Goal: Task Accomplishment & Management: Manage account settings

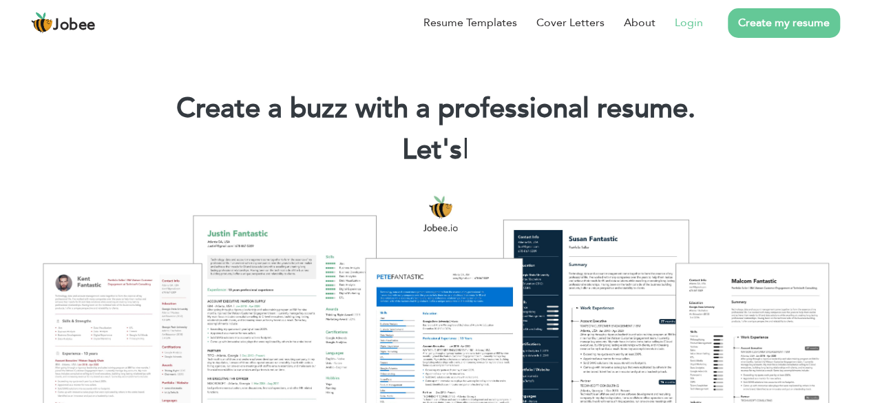
click at [687, 23] on link "Login" at bounding box center [689, 22] width 28 height 17
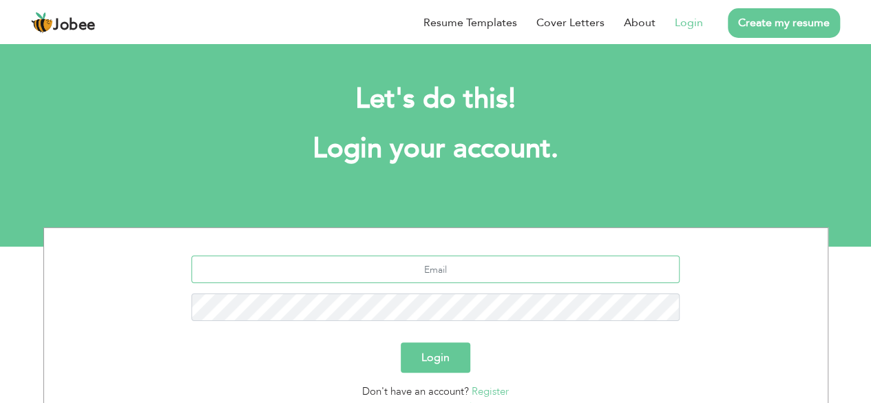
click at [430, 268] on input "text" at bounding box center [435, 269] width 488 height 28
type input "[EMAIL_ADDRESS][DOMAIN_NAME]"
click at [446, 361] on button "Login" at bounding box center [436, 357] width 70 height 30
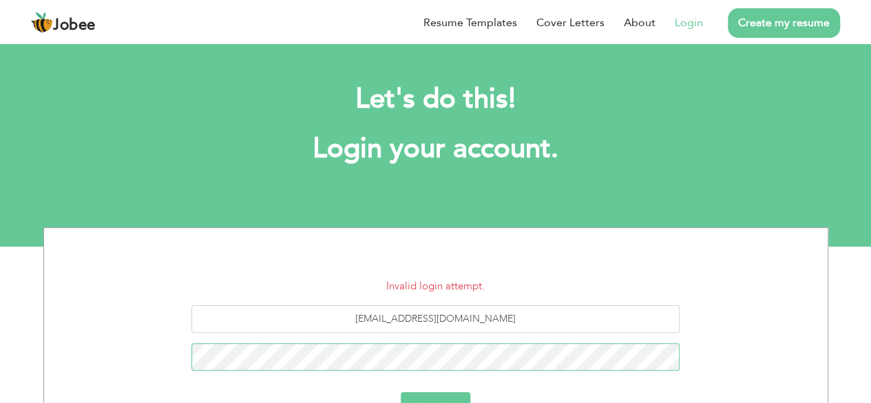
click at [401, 392] on button "Login" at bounding box center [436, 407] width 70 height 30
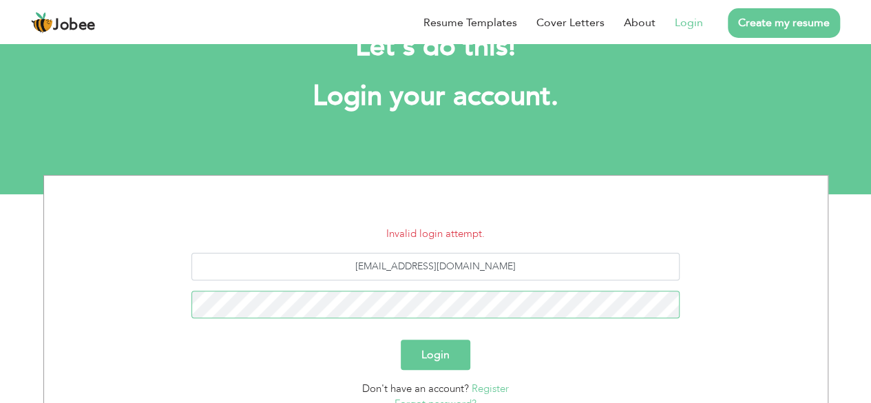
scroll to position [55, 0]
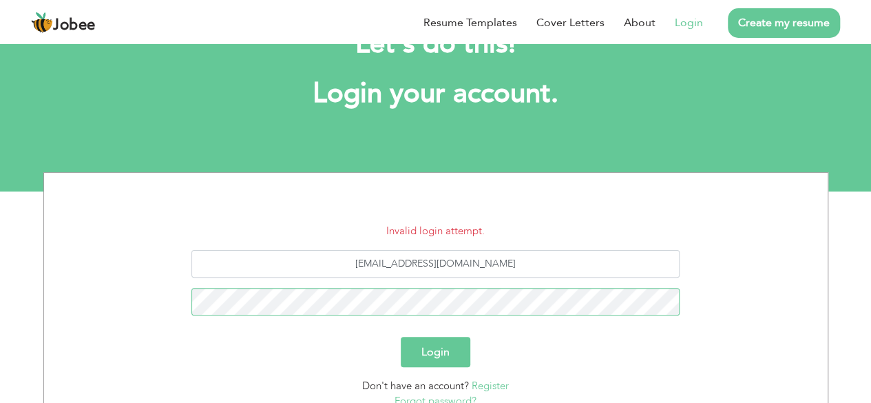
click at [401, 337] on button "Login" at bounding box center [436, 352] width 70 height 30
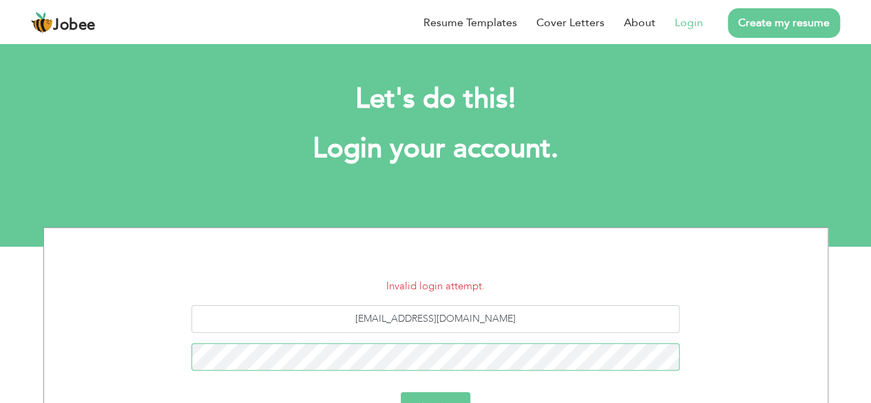
click at [401, 392] on button "Login" at bounding box center [436, 407] width 70 height 30
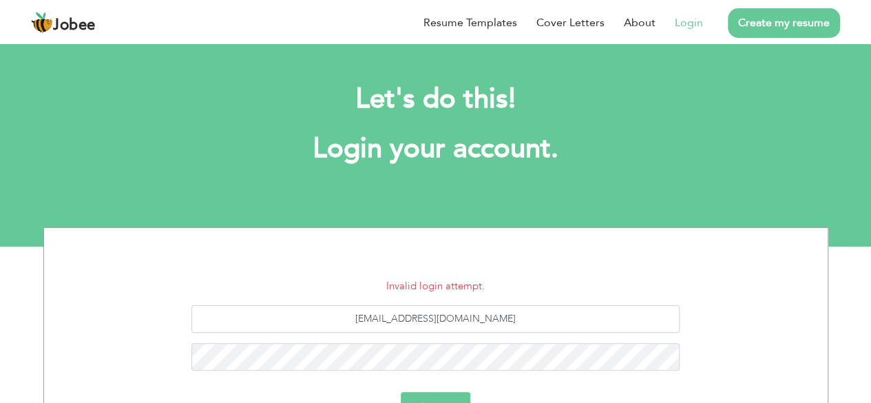
click at [450, 395] on button "Login" at bounding box center [436, 407] width 70 height 30
click at [779, 318] on div "saminajabeen2019@gmai.com" at bounding box center [435, 343] width 763 height 76
click at [478, 319] on input "saminajabeen2019@gmai.com" at bounding box center [435, 319] width 488 height 28
type input "[EMAIL_ADDRESS][DOMAIN_NAME]"
click at [401, 392] on button "Login" at bounding box center [436, 407] width 70 height 30
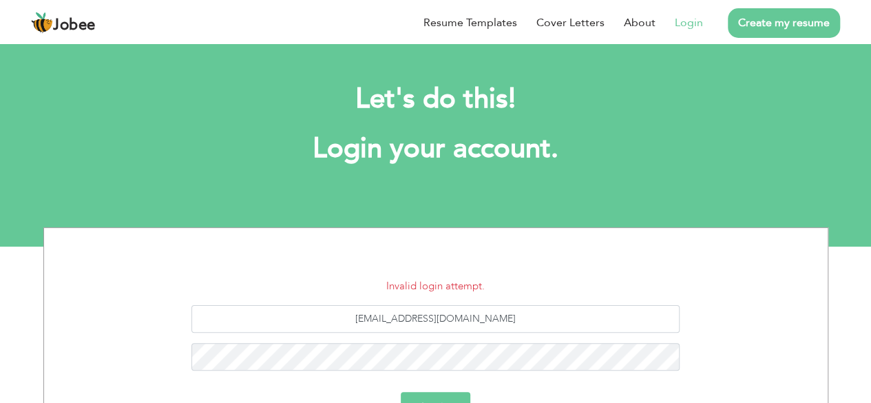
click at [445, 396] on button "Login" at bounding box center [436, 407] width 70 height 30
click at [561, 326] on input "[EMAIL_ADDRESS][DOMAIN_NAME]" at bounding box center [435, 319] width 488 height 28
drag, startPoint x: 561, startPoint y: 326, endPoint x: 0, endPoint y: 385, distance: 564.3
click at [0, 385] on div "Invalid login attempt. [EMAIL_ADDRESS][DOMAIN_NAME] Login Don't have an account…" at bounding box center [435, 399] width 871 height 345
type input "[EMAIL_ADDRESS][DOMAIN_NAME]"
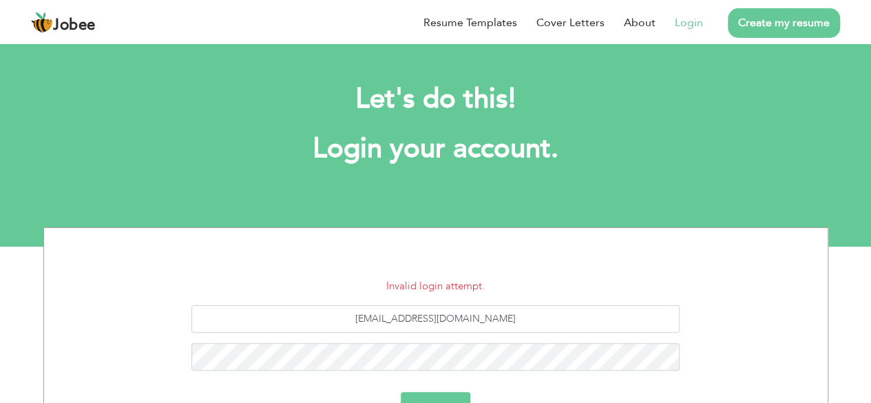
click at [444, 397] on button "Login" at bounding box center [436, 407] width 70 height 30
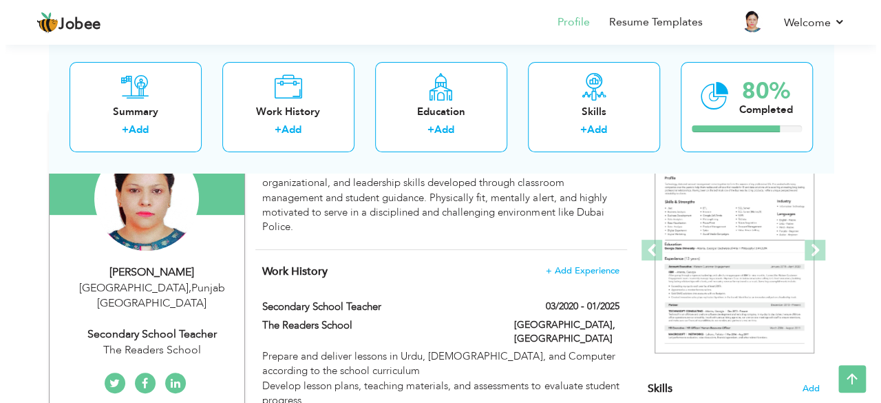
scroll to position [145, 0]
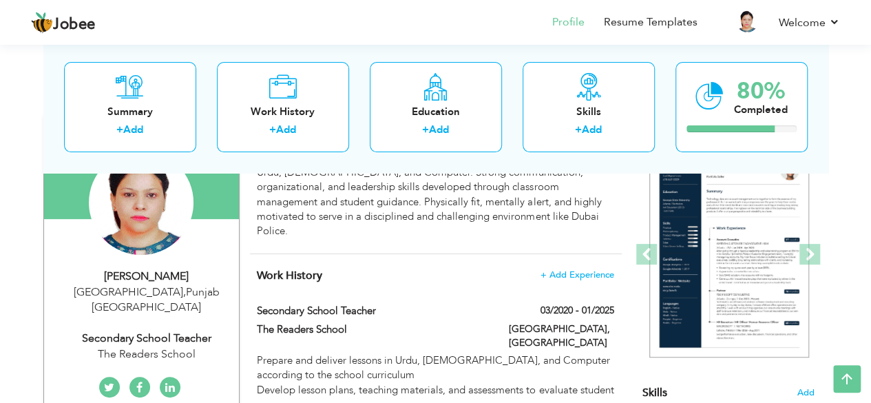
drag, startPoint x: 101, startPoint y: 346, endPoint x: 194, endPoint y: 289, distance: 109.7
click at [194, 289] on div "Change Remove [PERSON_NAME] [GEOGRAPHIC_DATA] , [GEOGRAPHIC_DATA] [GEOGRAPHIC_D…" at bounding box center [141, 260] width 174 height 289
click at [194, 291] on div "[GEOGRAPHIC_DATA] , [GEOGRAPHIC_DATA] [GEOGRAPHIC_DATA]" at bounding box center [146, 300] width 185 height 32
type input "[PERSON_NAME]"
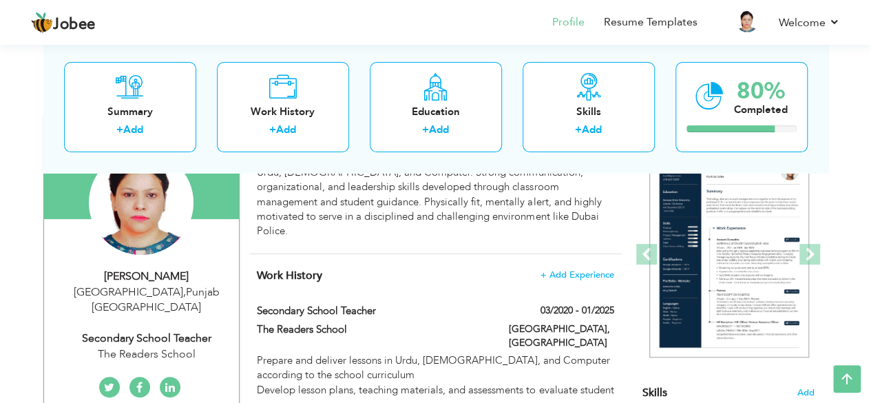
type input "03244448009"
select select "number:166"
type input "[GEOGRAPHIC_DATA]"
select select "number:7"
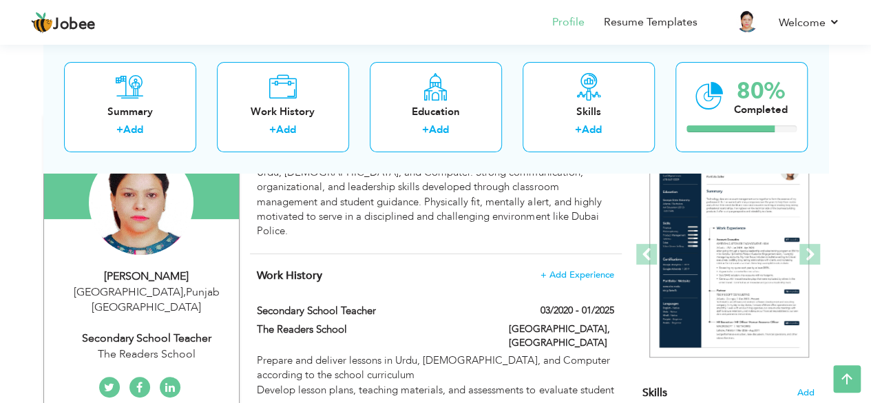
type input "The Readers School"
type input "Secondary School Teacher"
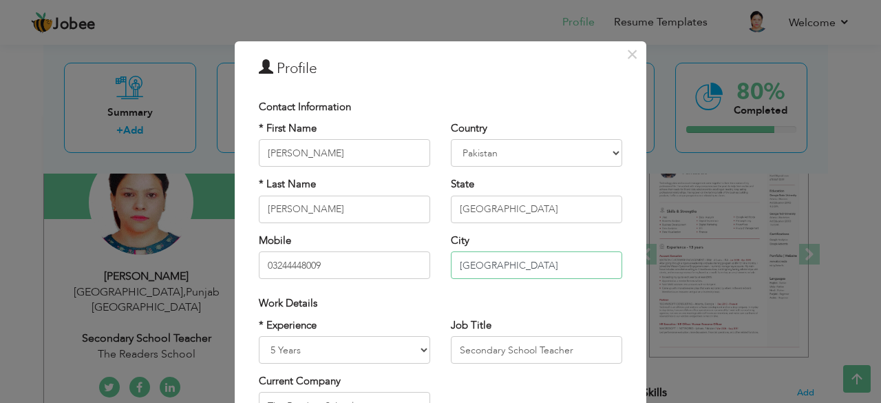
click at [489, 268] on input "[GEOGRAPHIC_DATA]" at bounding box center [536, 265] width 171 height 28
type input "L"
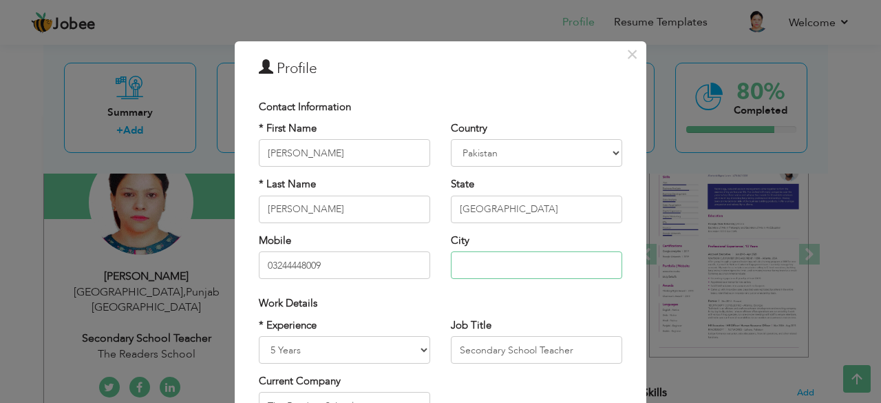
type input "j"
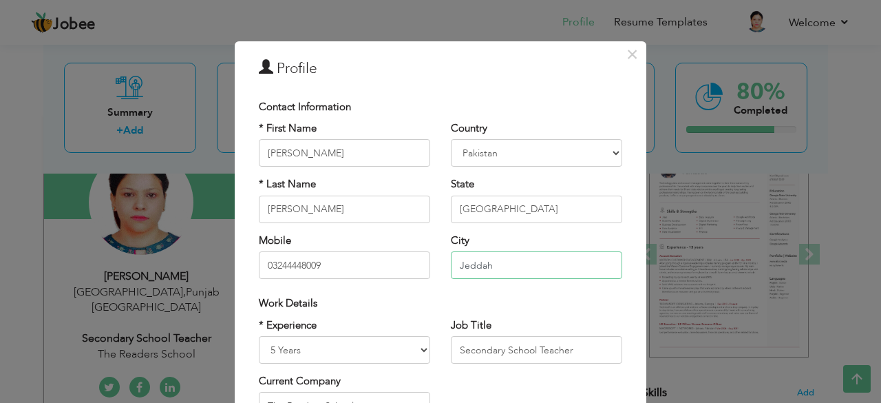
click at [489, 268] on input "Jeddah" at bounding box center [536, 265] width 171 height 28
type input "Jeddah"
click at [599, 149] on select "[GEOGRAPHIC_DATA] [GEOGRAPHIC_DATA] [GEOGRAPHIC_DATA] [US_STATE] [GEOGRAPHIC_DA…" at bounding box center [536, 153] width 171 height 28
click at [578, 152] on select "[GEOGRAPHIC_DATA] [GEOGRAPHIC_DATA] [GEOGRAPHIC_DATA] [US_STATE] [GEOGRAPHIC_DA…" at bounding box center [536, 153] width 171 height 28
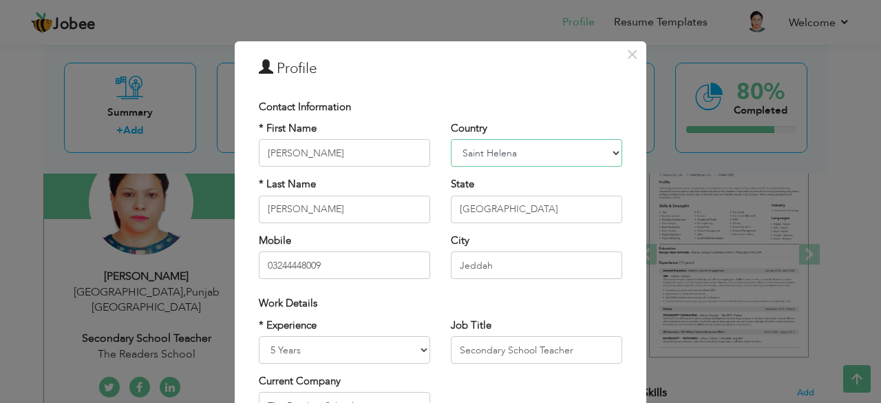
select select "number:191"
click at [578, 153] on select "[GEOGRAPHIC_DATA] [GEOGRAPHIC_DATA] [GEOGRAPHIC_DATA] [US_STATE] [GEOGRAPHIC_DA…" at bounding box center [536, 153] width 171 height 28
click at [554, 209] on input "[GEOGRAPHIC_DATA]" at bounding box center [536, 210] width 171 height 28
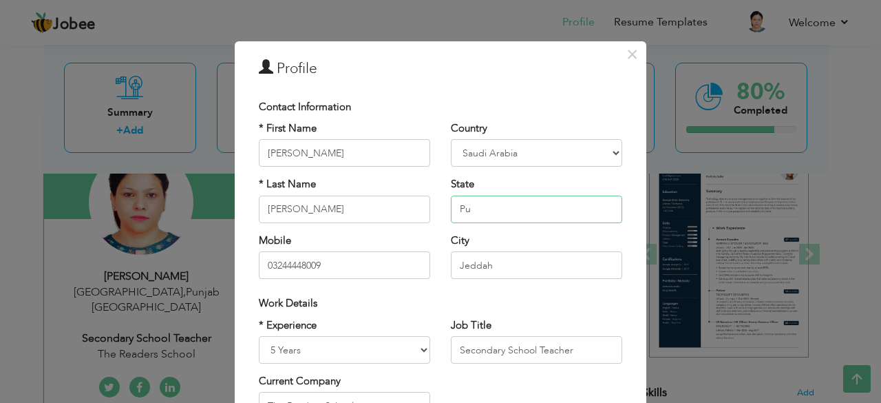
type input "P"
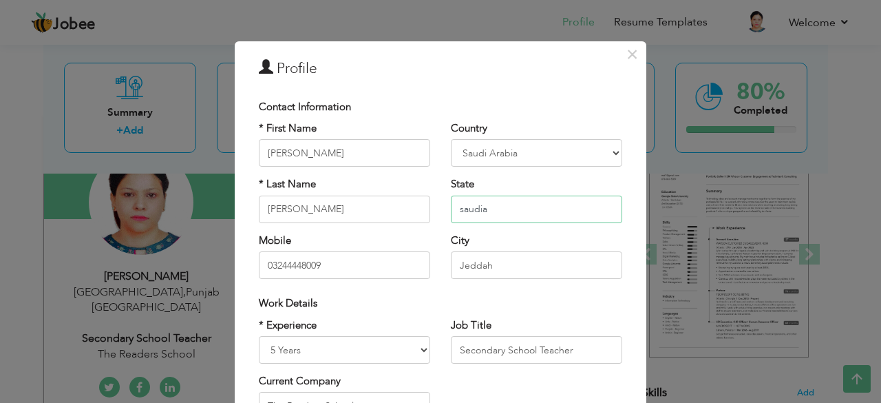
type input "saudia"
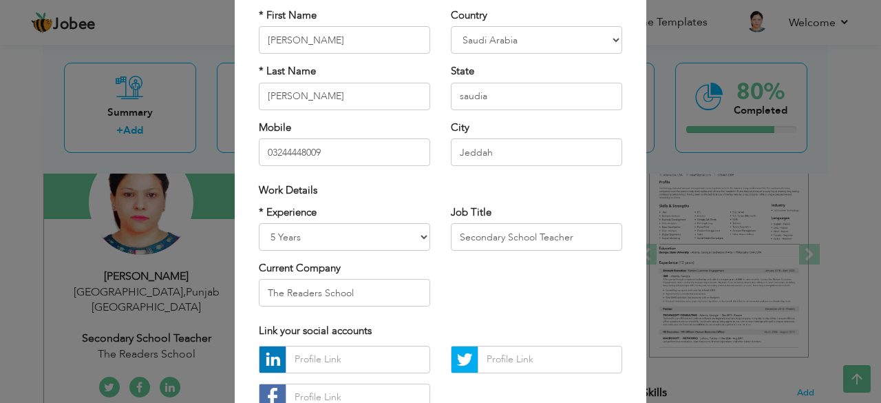
scroll to position [214, 0]
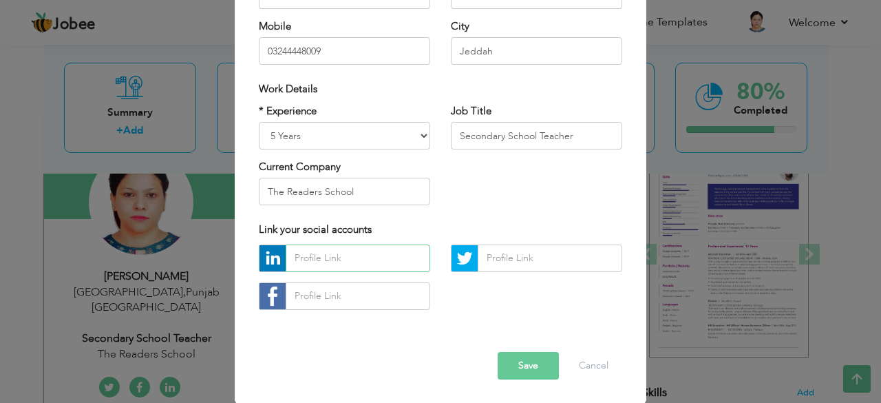
click at [365, 263] on input "text" at bounding box center [358, 258] width 145 height 28
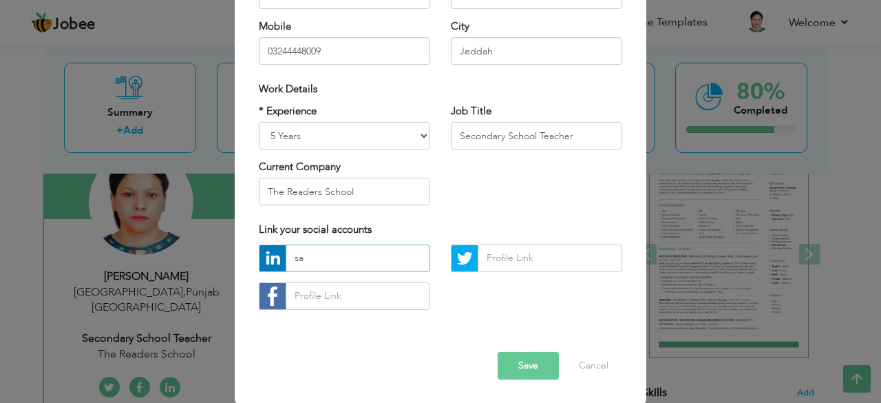
type input "s"
click at [331, 260] on input "text" at bounding box center [358, 258] width 145 height 28
paste input "[URL][DOMAIN_NAME][PERSON_NAME]"
type input "[URL][DOMAIN_NAME][PERSON_NAME]"
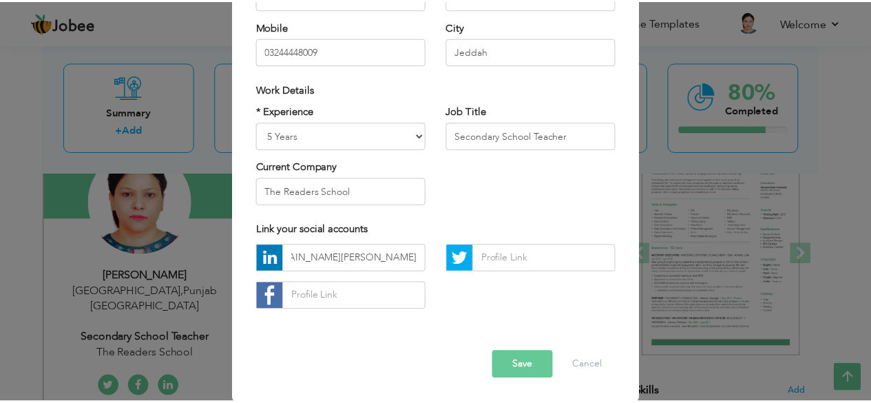
scroll to position [0, 0]
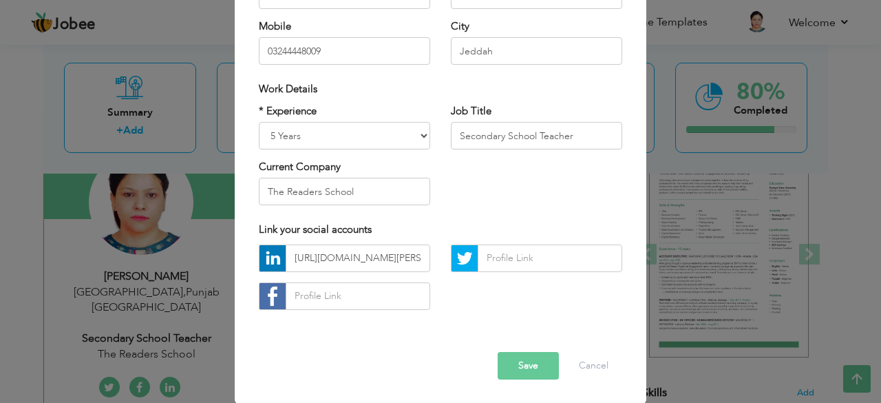
click at [528, 358] on button "Save" at bounding box center [528, 366] width 61 height 28
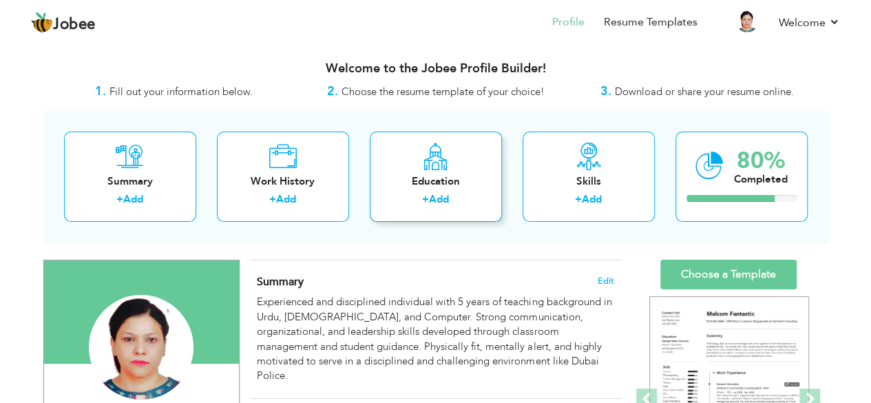
click at [442, 189] on div "Education + Add" at bounding box center [436, 177] width 132 height 90
radio input "true"
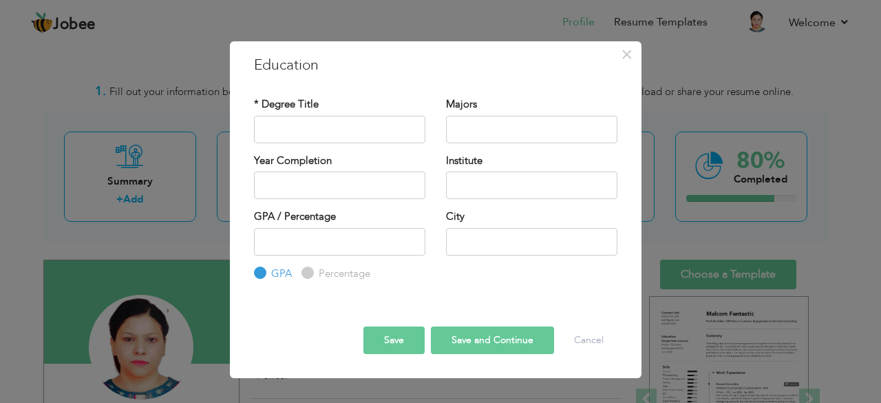
click at [440, 198] on div "Institute" at bounding box center [532, 182] width 192 height 56
click at [598, 334] on button "Cancel" at bounding box center [588, 340] width 57 height 28
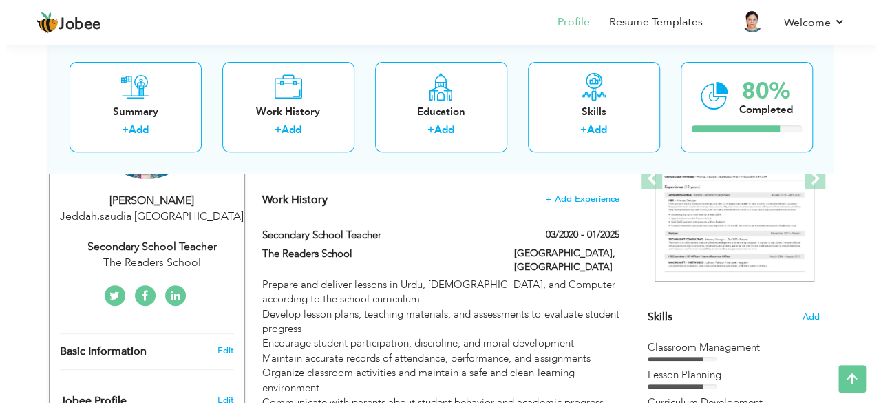
scroll to position [193, 0]
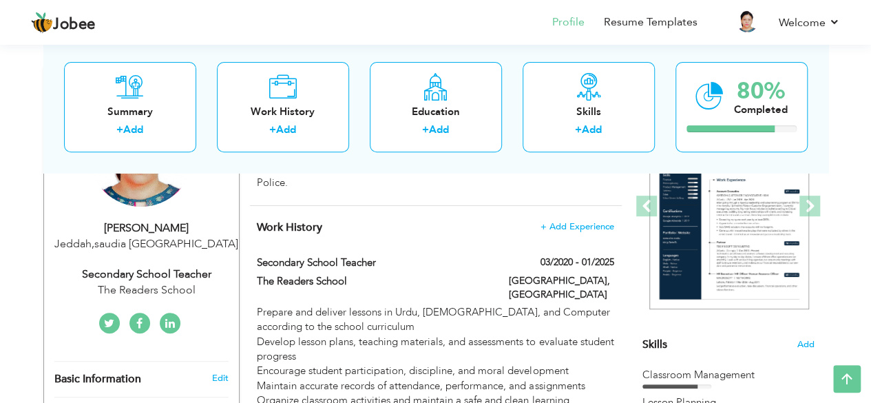
click at [158, 232] on div "[PERSON_NAME]" at bounding box center [146, 228] width 185 height 16
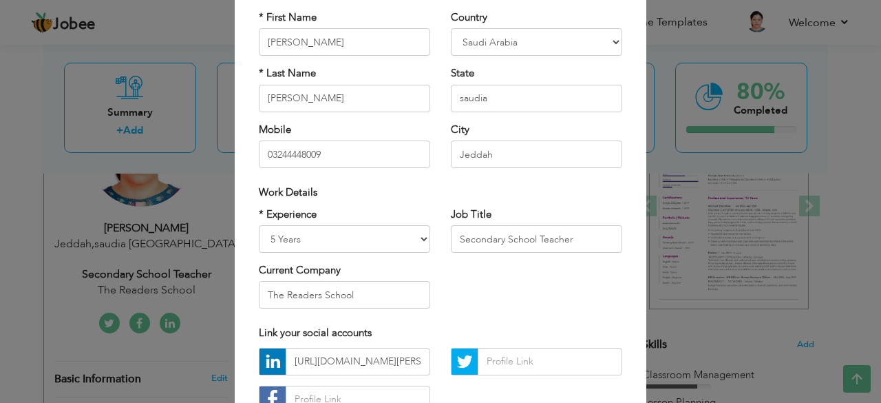
scroll to position [113, 0]
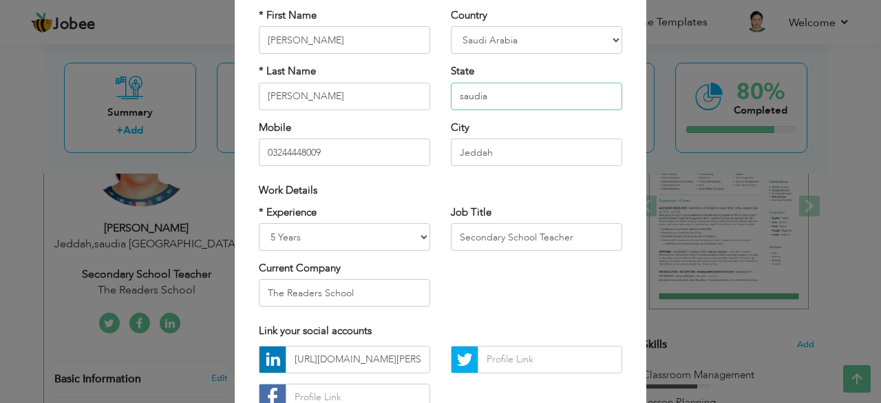
click at [492, 90] on input "saudia" at bounding box center [536, 97] width 171 height 28
type input "s"
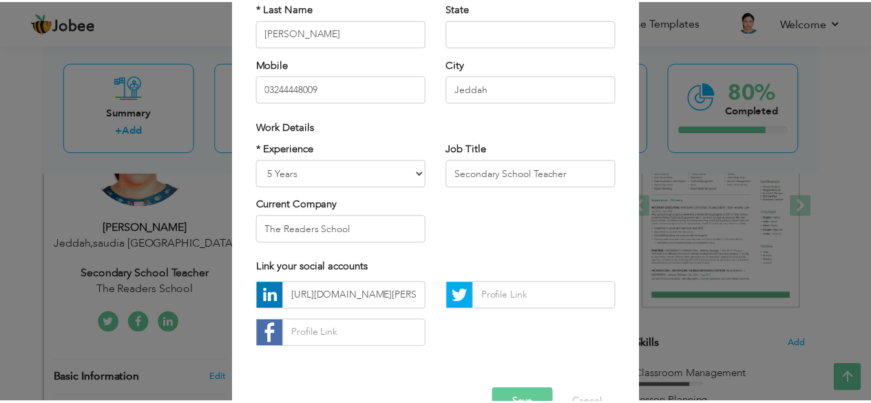
scroll to position [214, 0]
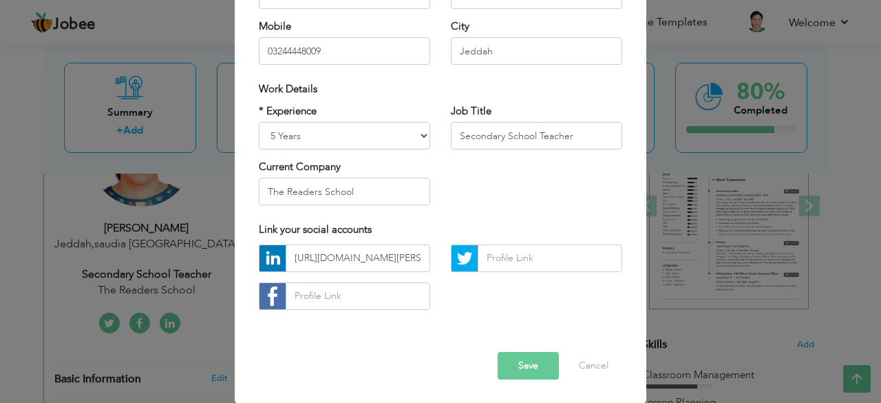
click at [514, 364] on button "Save" at bounding box center [528, 366] width 61 height 28
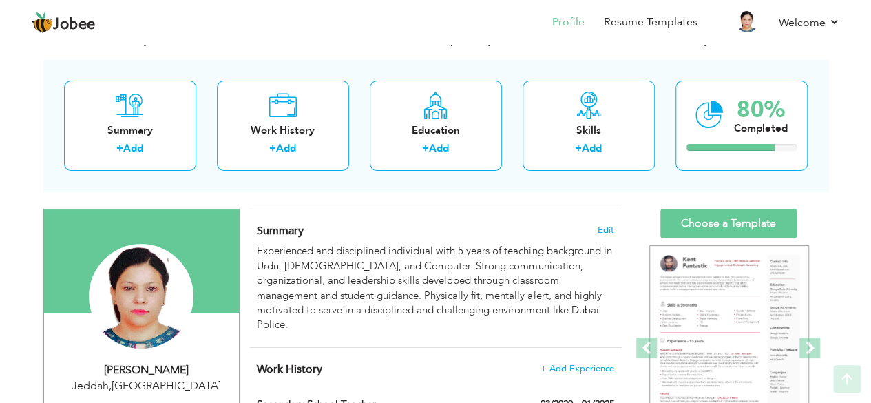
scroll to position [56, 0]
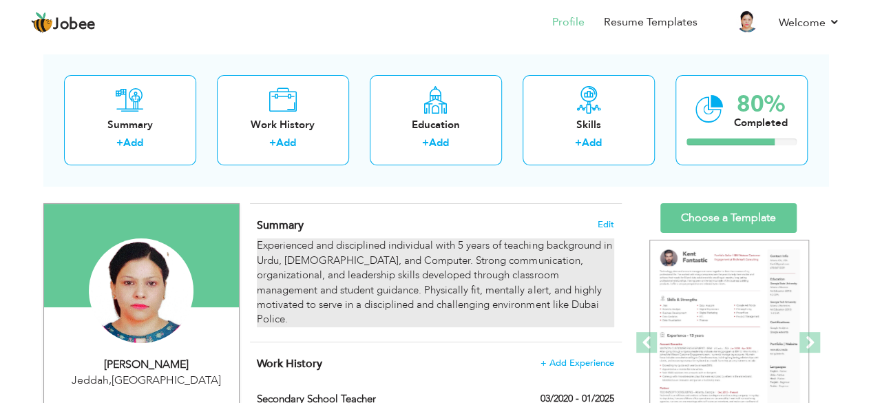
click at [445, 293] on div "Experienced and disciplined individual with 5 years of teaching background in U…" at bounding box center [435, 282] width 357 height 89
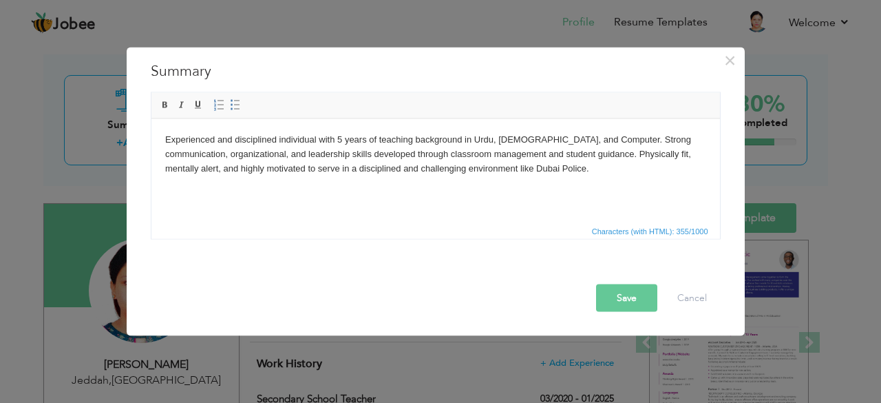
click at [540, 167] on body "Experienced and disciplined individual with 5 years of teaching background in U…" at bounding box center [435, 153] width 541 height 43
drag, startPoint x: 540, startPoint y: 167, endPoint x: 445, endPoint y: 180, distance: 95.9
click at [445, 180] on html "Experienced and disciplined individual with 5 years of teaching background in U…" at bounding box center [435, 153] width 569 height 70
click at [622, 300] on button "Save" at bounding box center [626, 298] width 61 height 28
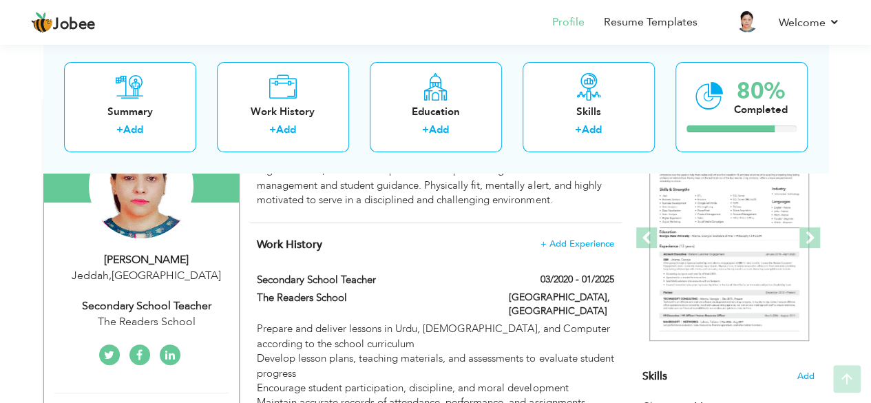
scroll to position [160, 0]
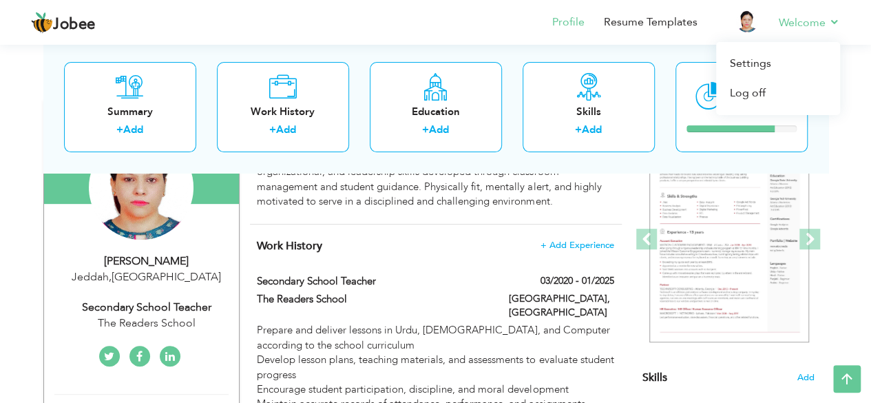
click at [766, 25] on li "Welcome Settings Log off" at bounding box center [799, 23] width 81 height 37
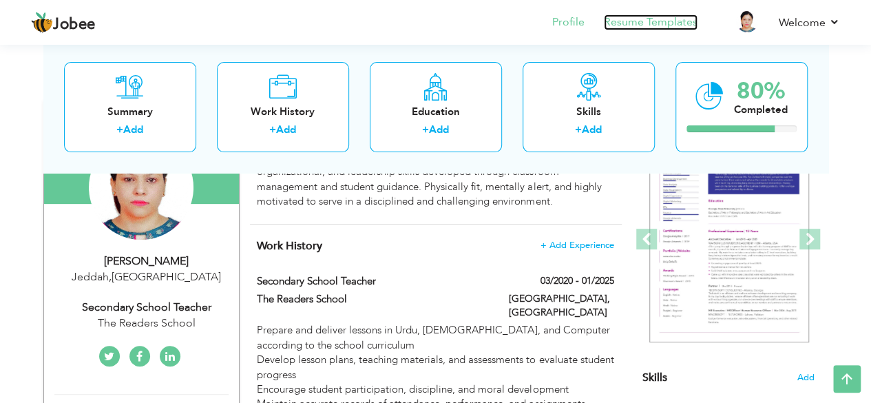
click at [640, 28] on link "Resume Templates" at bounding box center [651, 22] width 94 height 16
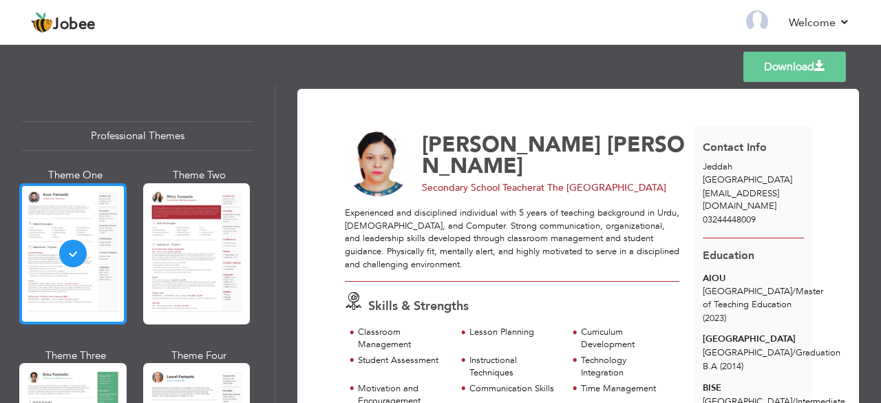
click at [66, 293] on div at bounding box center [72, 253] width 107 height 141
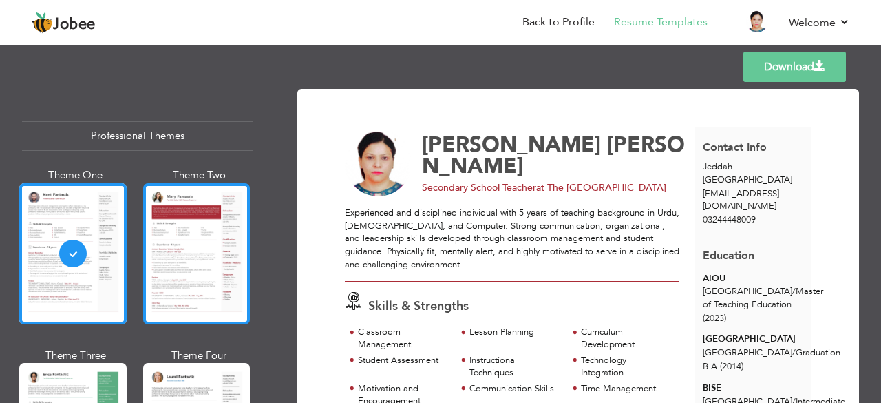
click at [151, 302] on div at bounding box center [196, 253] width 107 height 141
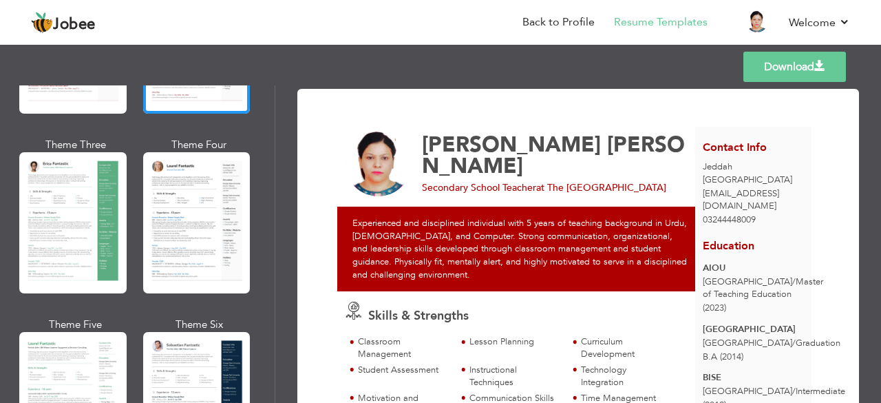
scroll to position [215, 0]
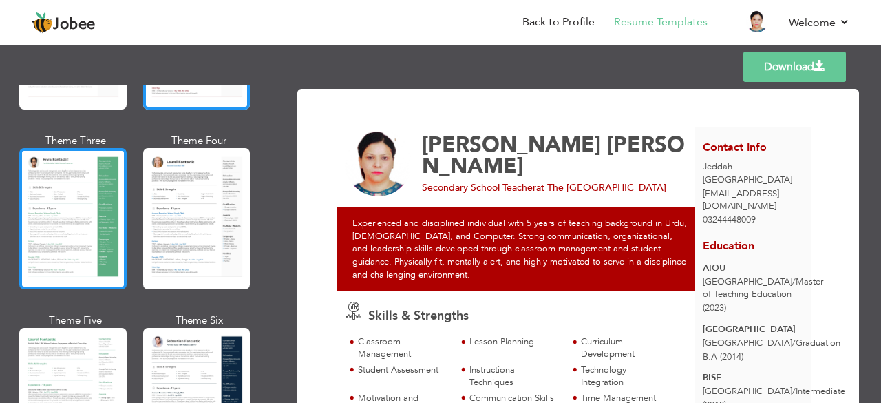
click at [103, 214] on div at bounding box center [72, 218] width 107 height 141
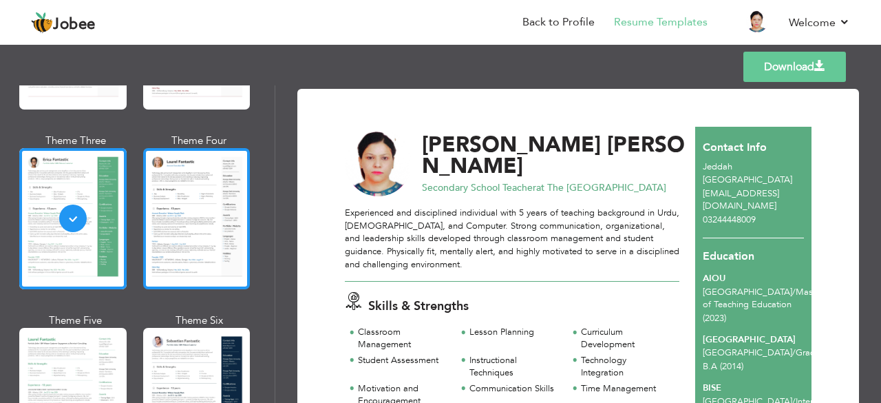
click at [148, 223] on div at bounding box center [196, 218] width 107 height 141
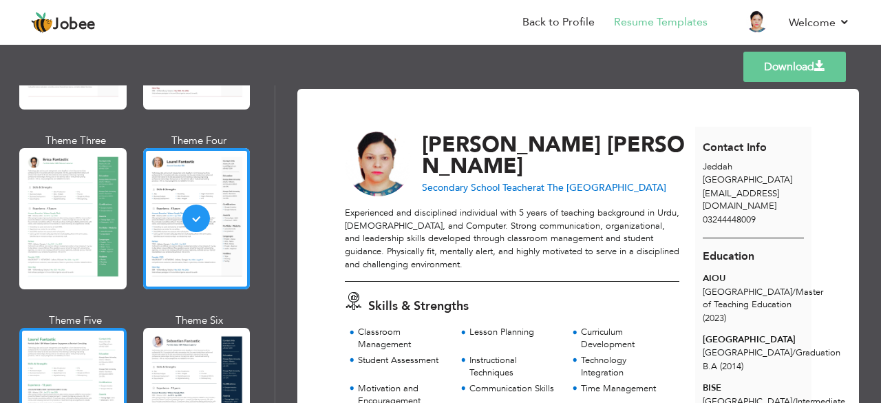
click at [96, 348] on div at bounding box center [72, 398] width 107 height 141
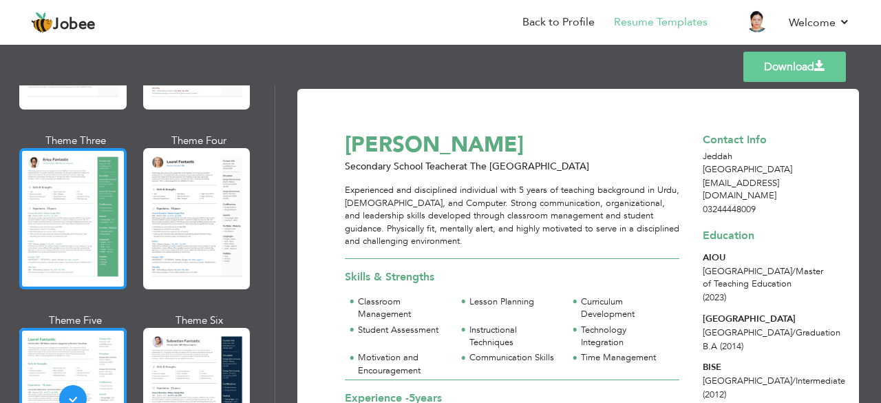
click at [90, 238] on div at bounding box center [72, 218] width 107 height 141
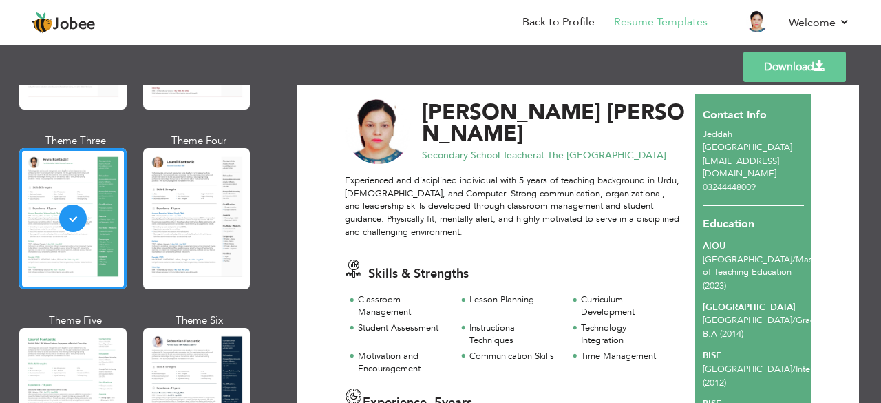
scroll to position [0, 0]
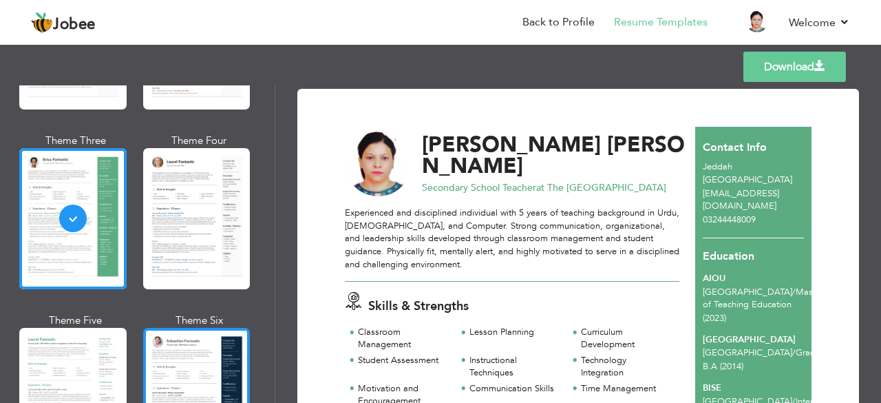
click at [174, 350] on div at bounding box center [196, 398] width 107 height 141
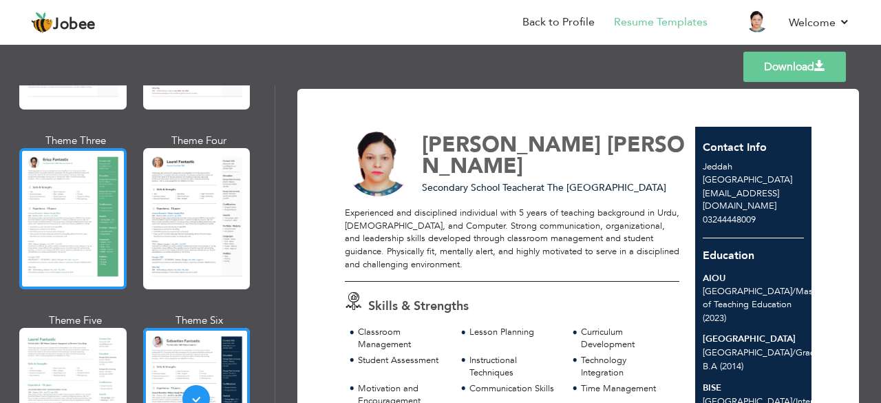
click at [54, 198] on div at bounding box center [72, 218] width 107 height 141
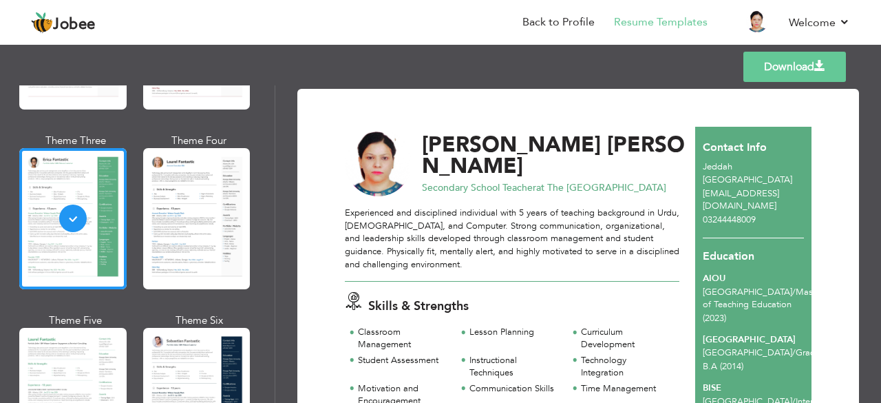
click at [795, 67] on link "Download" at bounding box center [795, 67] width 103 height 30
click at [386, 22] on nav "Back to Profile Resume Templates Resume Templates Cover Letters About My Resume…" at bounding box center [440, 23] width 819 height 37
